Goal: Task Accomplishment & Management: Manage account settings

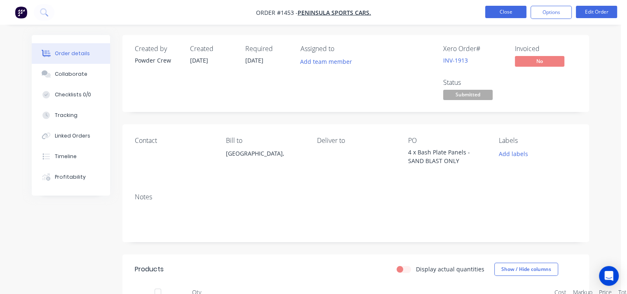
click at [507, 15] on button "Close" at bounding box center [505, 12] width 41 height 12
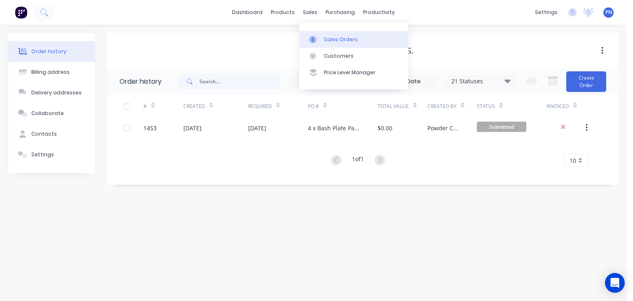
click at [325, 36] on div "Sales Orders" at bounding box center [341, 39] width 34 height 7
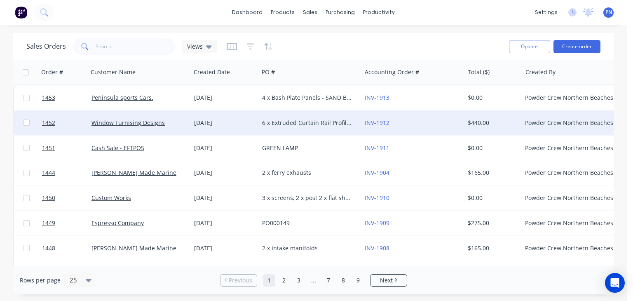
click at [198, 117] on div "[DATE]" at bounding box center [225, 122] width 68 height 25
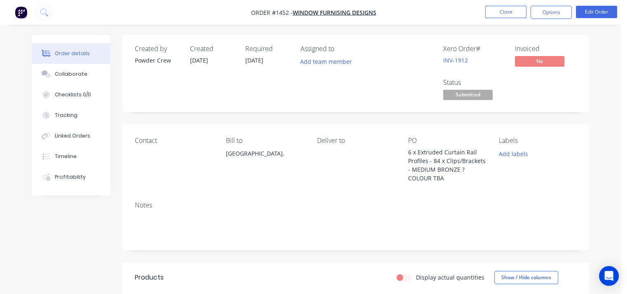
click at [328, 17] on nav "Order #1452 - Window Furnising Designs Close Options Edit Order" at bounding box center [313, 12] width 627 height 25
click at [331, 14] on span "Window Furnising Designs" at bounding box center [335, 13] width 84 height 8
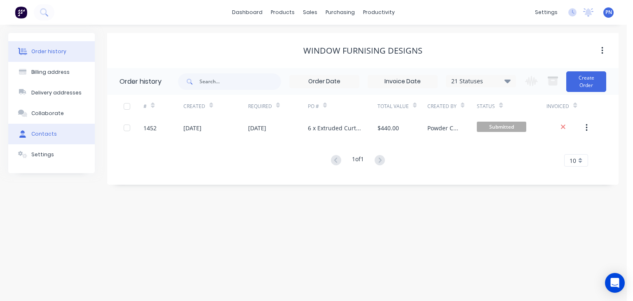
click at [52, 132] on div "Contacts" at bounding box center [44, 133] width 26 height 7
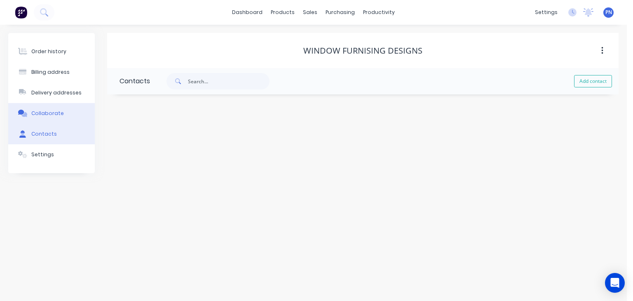
click at [50, 119] on button "Collaborate" at bounding box center [51, 113] width 87 height 21
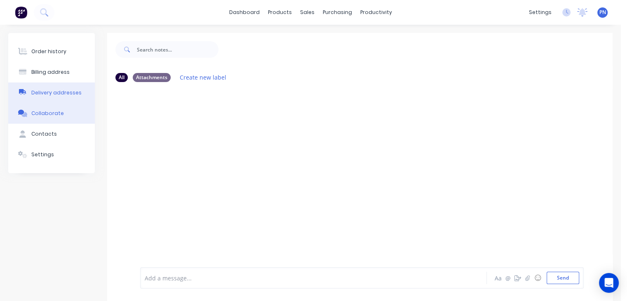
click at [48, 96] on div "Delivery addresses" at bounding box center [56, 92] width 50 height 7
select select "AU"
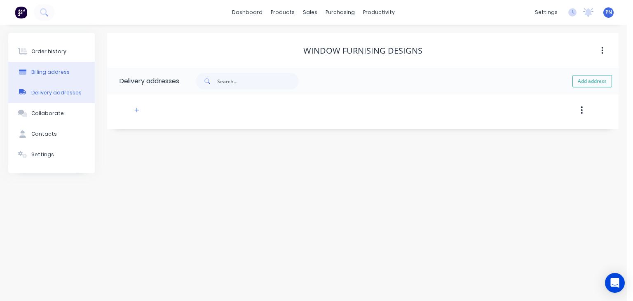
click at [48, 76] on button "Billing address" at bounding box center [51, 72] width 87 height 21
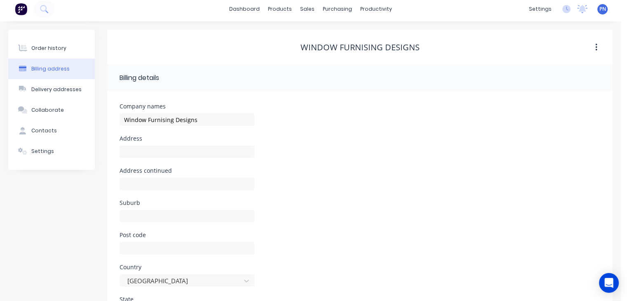
scroll to position [112, 0]
